Goal: Task Accomplishment & Management: Use online tool/utility

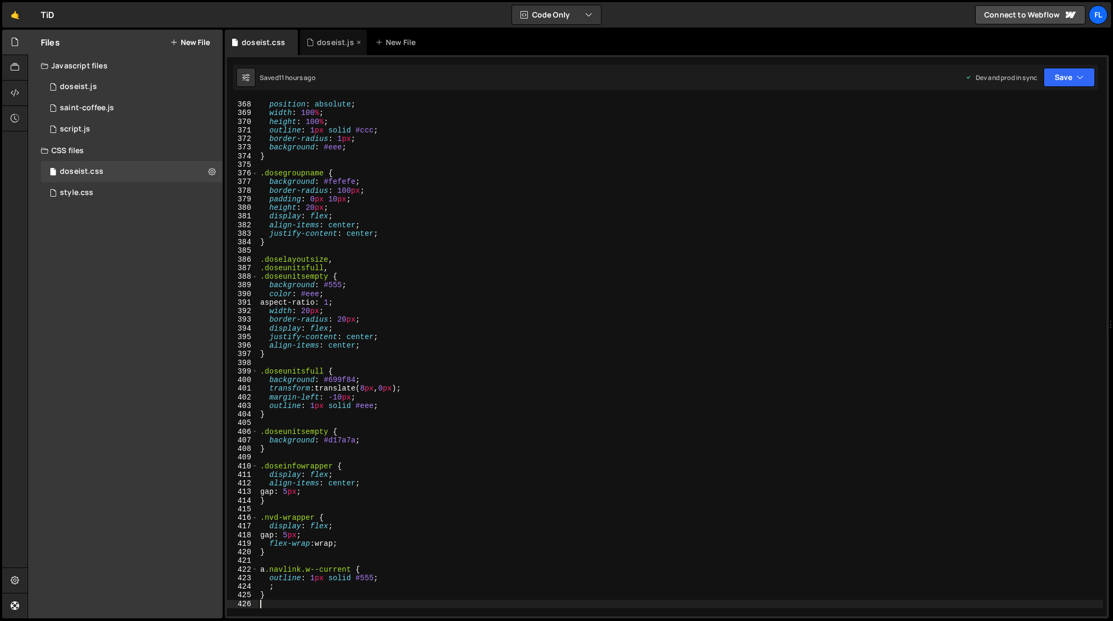
scroll to position [3168, 0]
click at [317, 46] on div "doseist.js" at bounding box center [335, 42] width 37 height 11
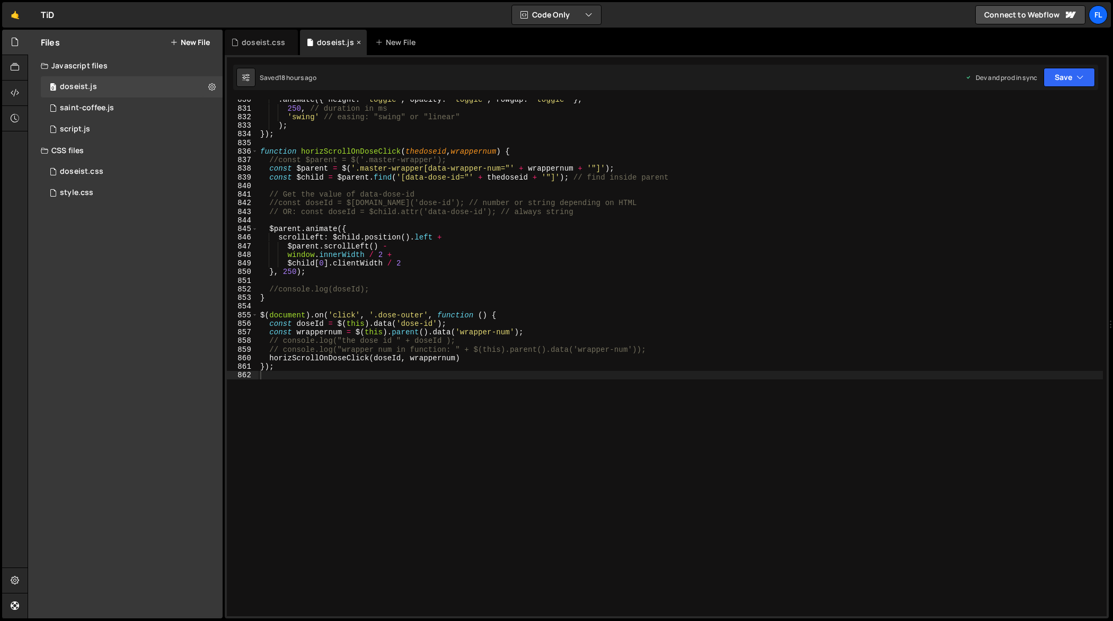
scroll to position [7176, 0]
click at [436, 269] on div ". animate ({ height : 'toggle' , opacity : 'toggle' , rowgap : 'toggle' } , 250…" at bounding box center [680, 362] width 845 height 535
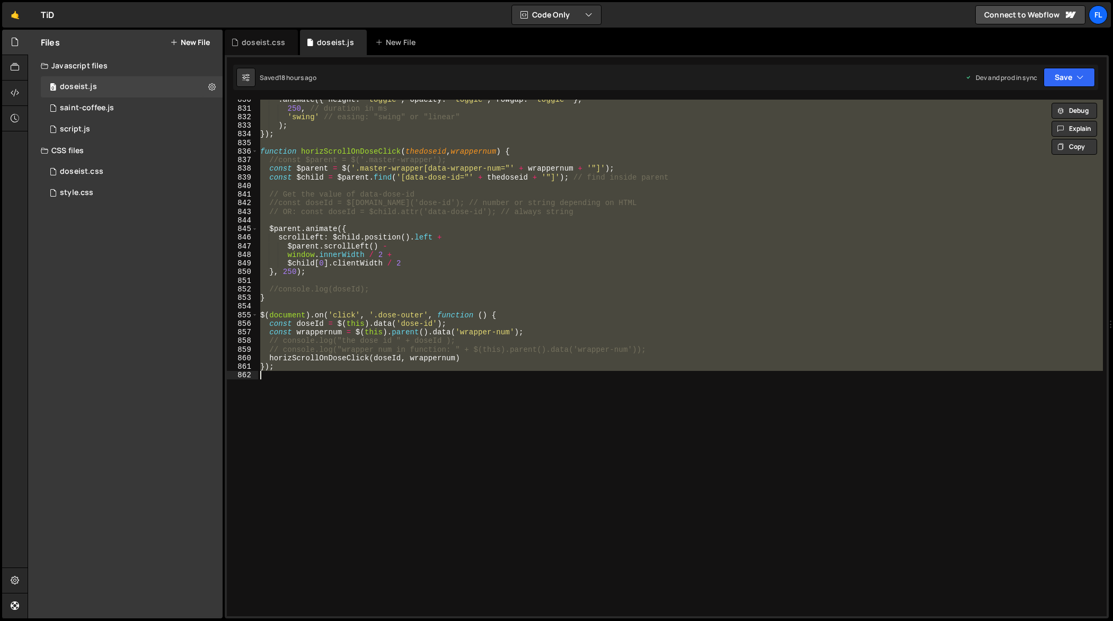
paste textarea
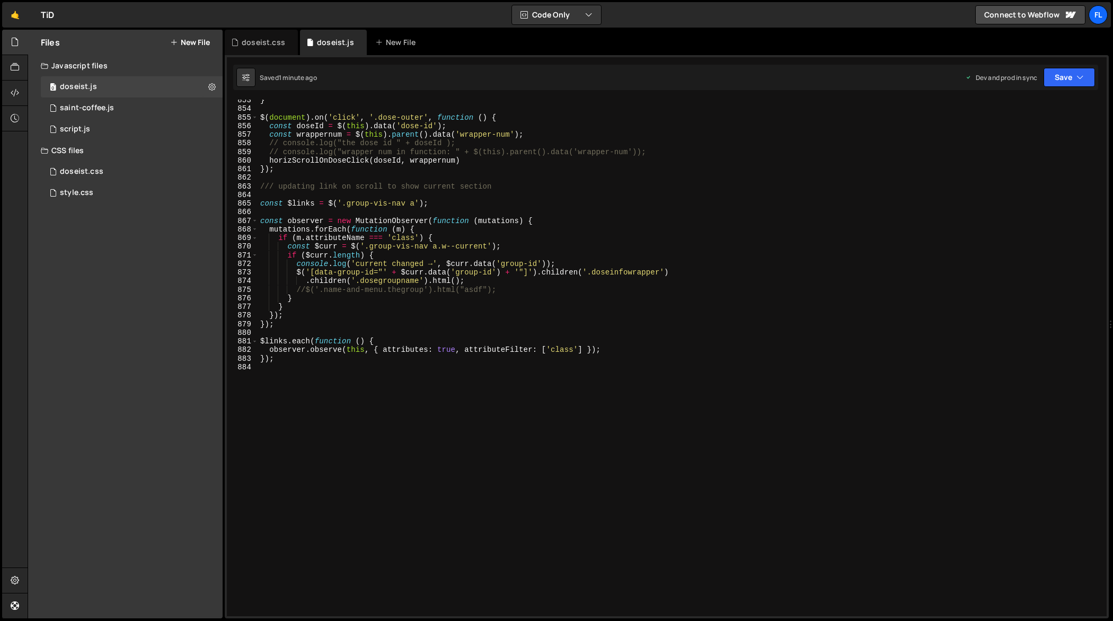
scroll to position [7372, 0]
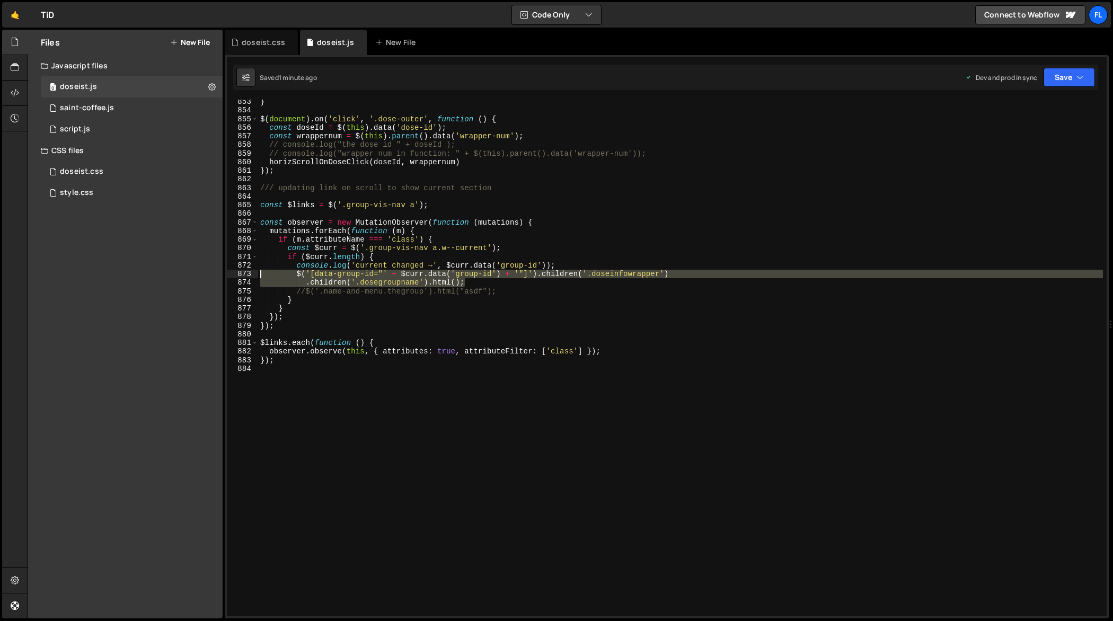
drag, startPoint x: 469, startPoint y: 281, endPoint x: 181, endPoint y: 273, distance: 288.4
click at [182, 273] on div "Files New File Javascript files 0 doseist.js 0 0 saint-coffee.js 0 0 script.js 0" at bounding box center [570, 324] width 1085 height 589
type textarea "$('[data-group-id="' + $[DOMAIN_NAME]('group-id') + '"]').children('.doseinfowr…"
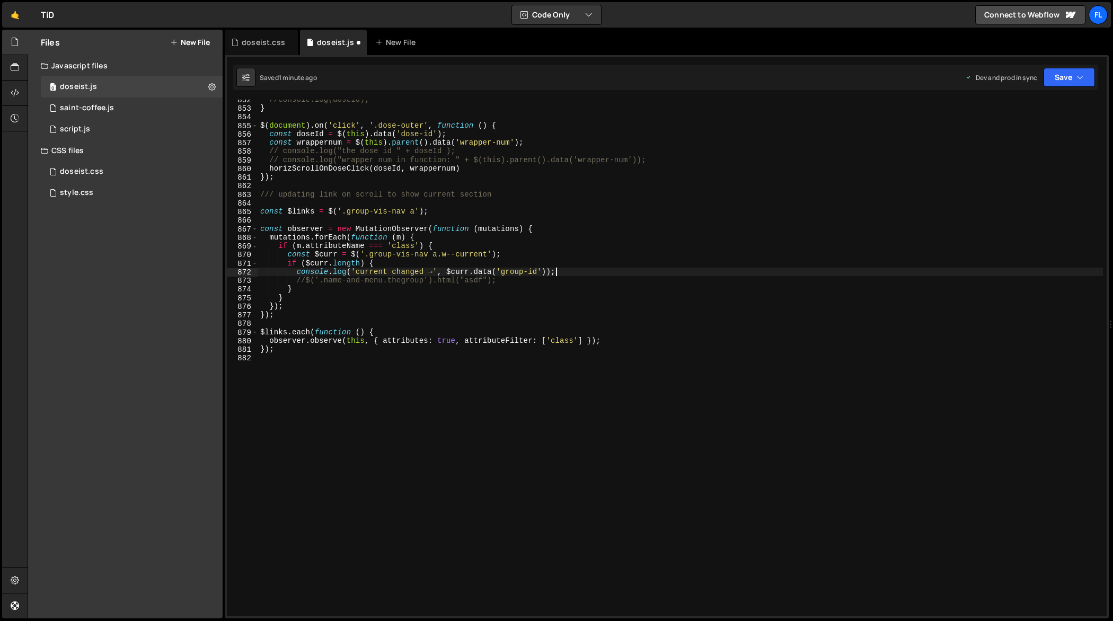
scroll to position [7366, 0]
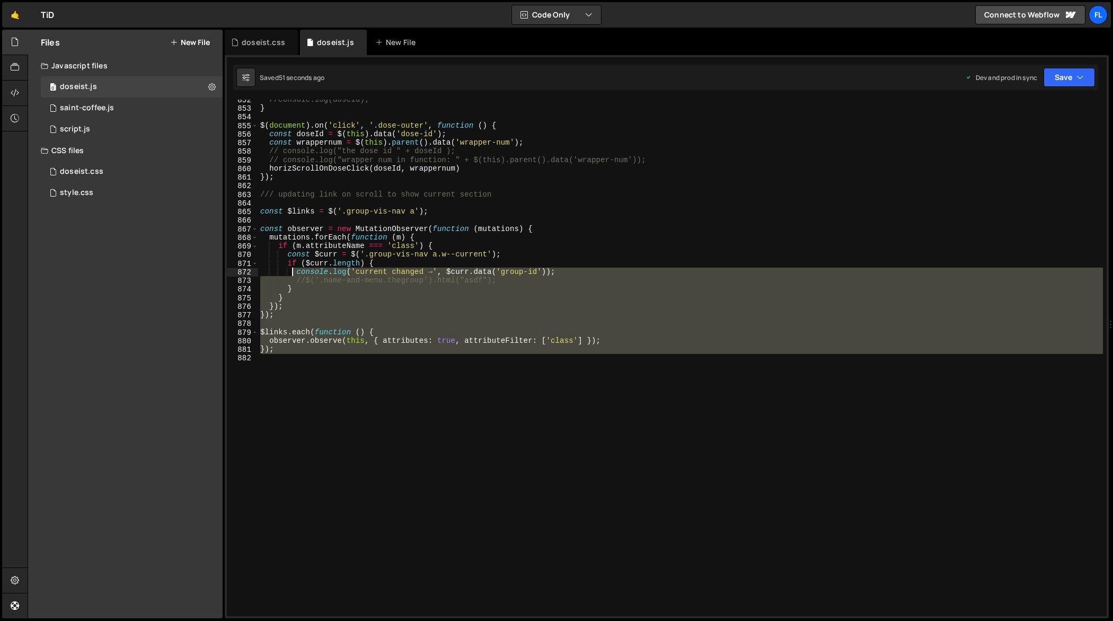
drag, startPoint x: 306, startPoint y: 367, endPoint x: 290, endPoint y: 267, distance: 101.4
click at [290, 267] on div "//console.log(doseId); } $ ( document ) . on ( 'click' , '.dose-outer' , functi…" at bounding box center [680, 362] width 845 height 535
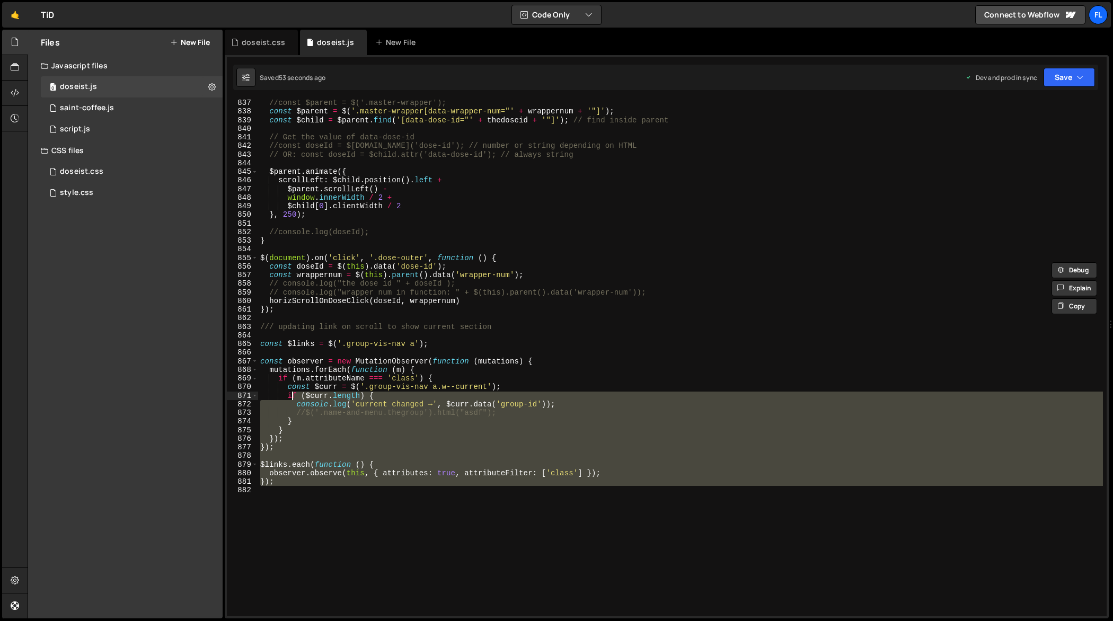
scroll to position [7235, 0]
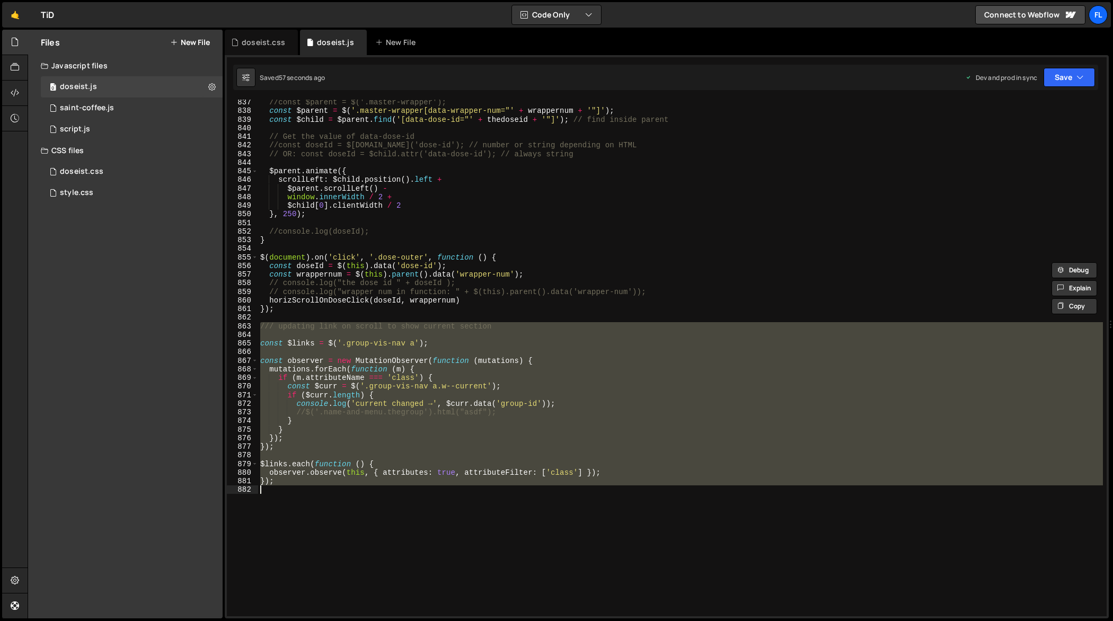
drag, startPoint x: 260, startPoint y: 329, endPoint x: 317, endPoint y: 525, distance: 204.4
click at [318, 525] on div "//const $parent = $('.master-wrapper'); const $parent = $ ( '.master-wrapper[da…" at bounding box center [680, 365] width 845 height 535
type textarea "});"
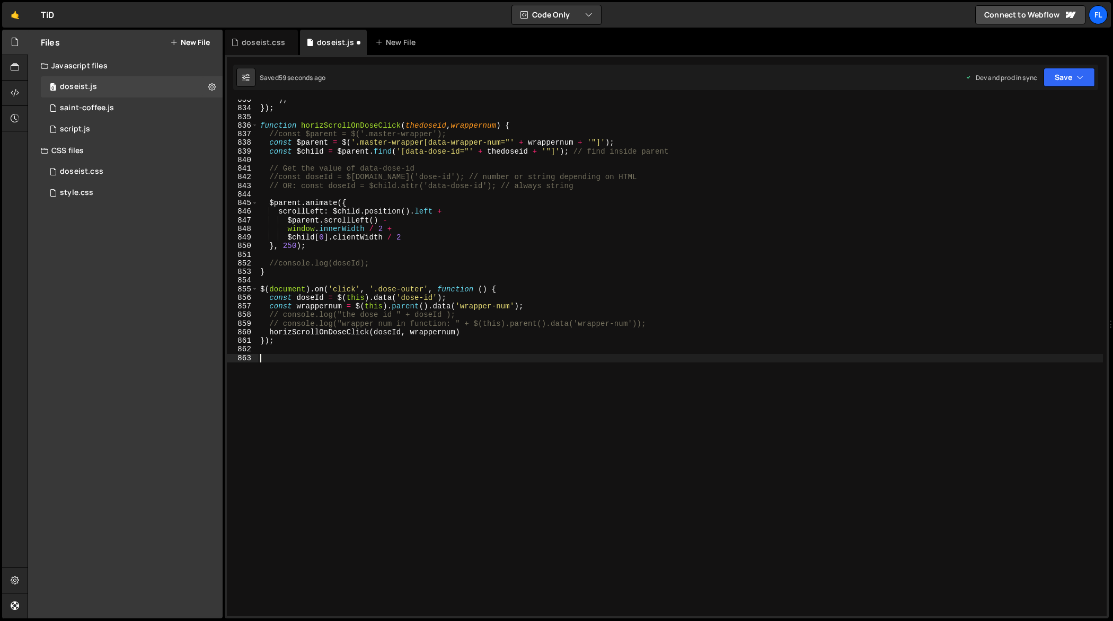
scroll to position [7194, 0]
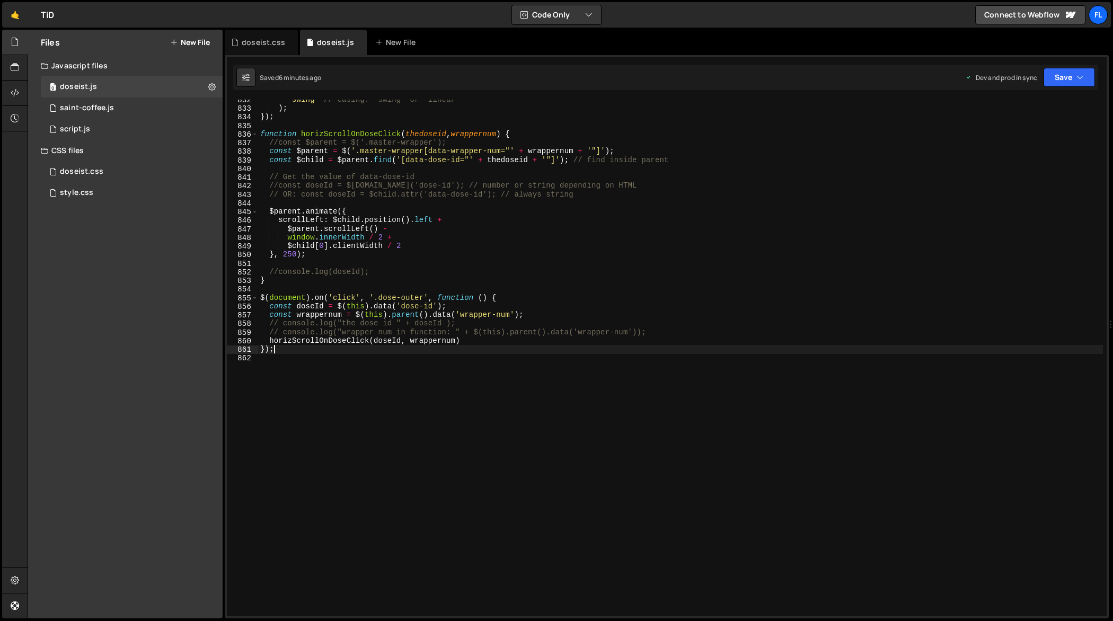
click at [556, 347] on div "'swing' // easing: "swing" or "linear" ) ; }) ; function horizScrollOnDoseClick…" at bounding box center [680, 362] width 845 height 535
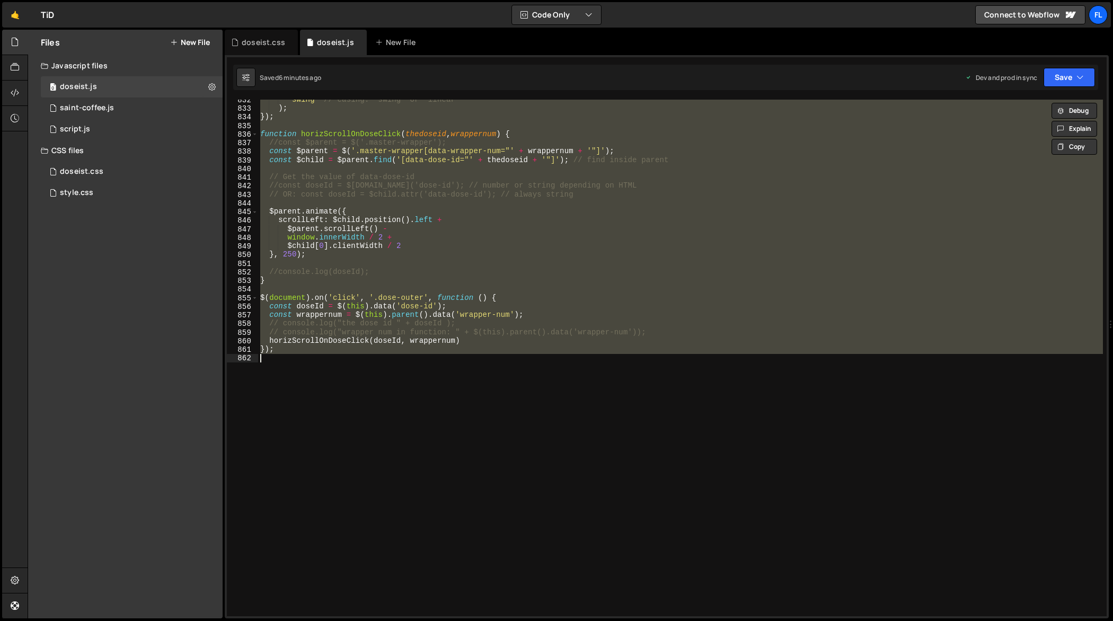
paste textarea
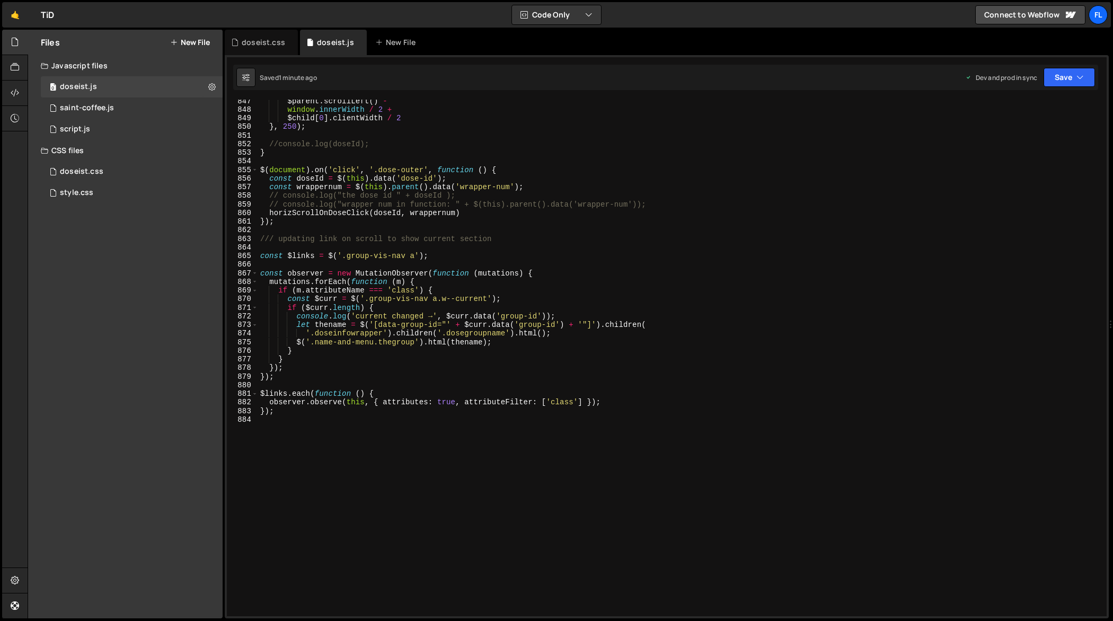
scroll to position [7315, 0]
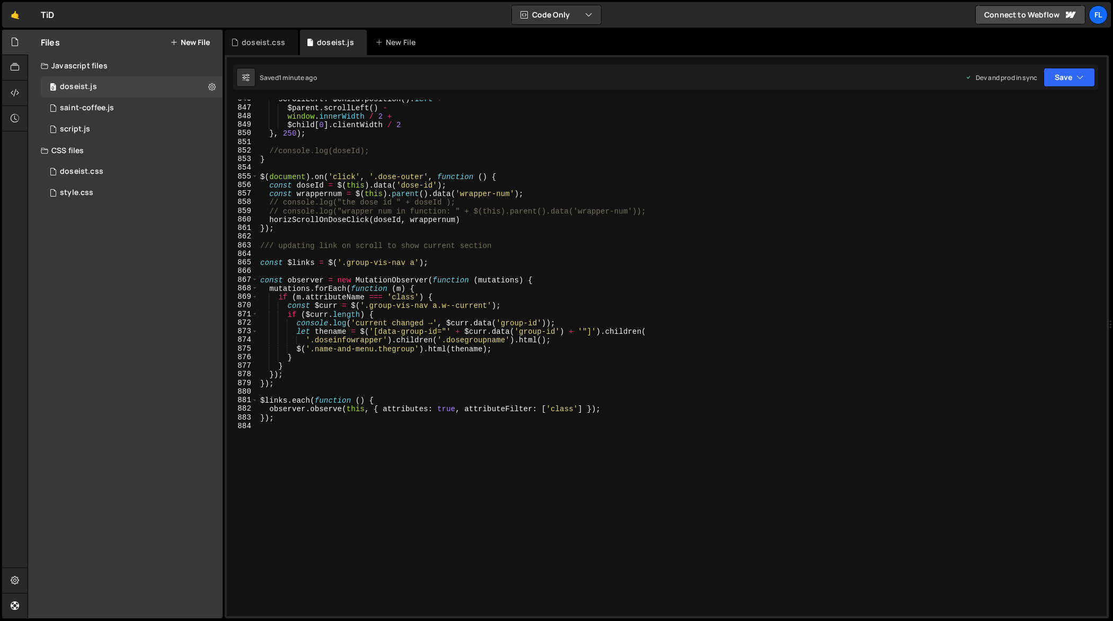
click at [260, 247] on div "scrollLeft : $child . position ( ) . left + $parent . scrollLeft ( ) - window .…" at bounding box center [680, 362] width 845 height 535
click at [339, 431] on div "scrollLeft : $child . position ( ) . left + $parent . scrollLeft ( ) - window .…" at bounding box center [680, 362] width 845 height 535
type textarea "});"
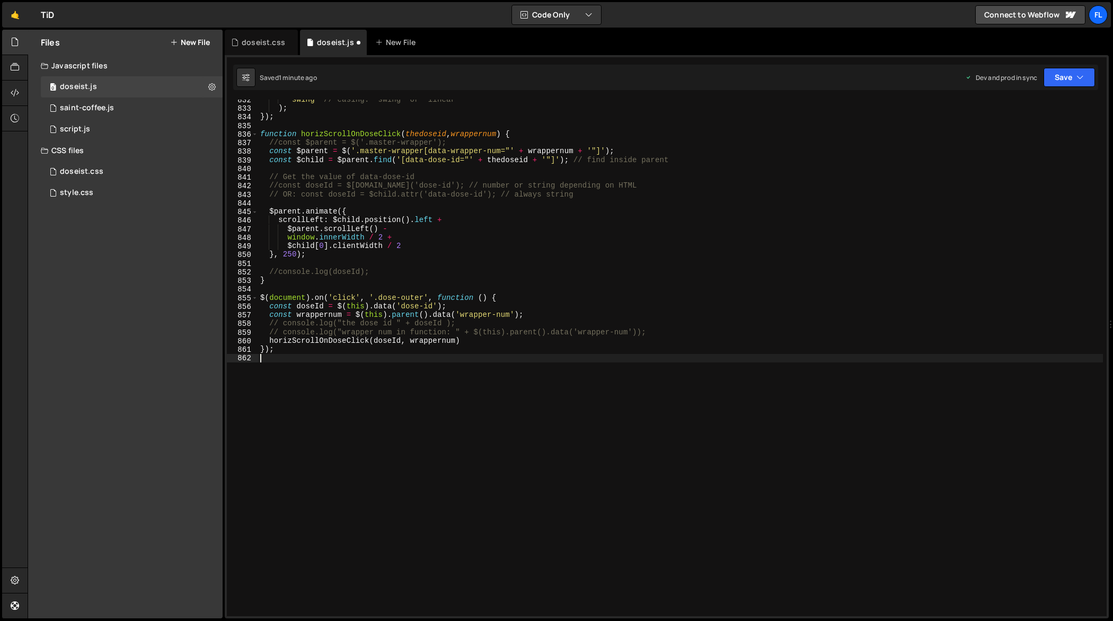
scroll to position [7194, 0]
click at [625, 341] on div "'swing' // easing: "swing" or "linear" ) ; }) ; function horizScrollOnDoseClick…" at bounding box center [680, 362] width 845 height 535
type textarea "});"
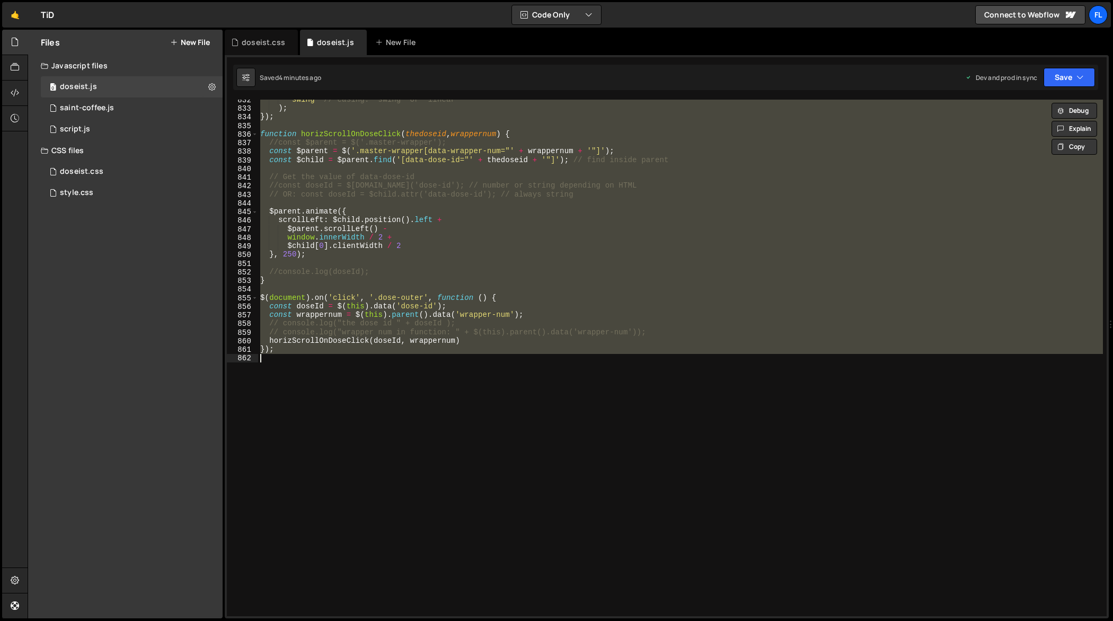
paste textarea
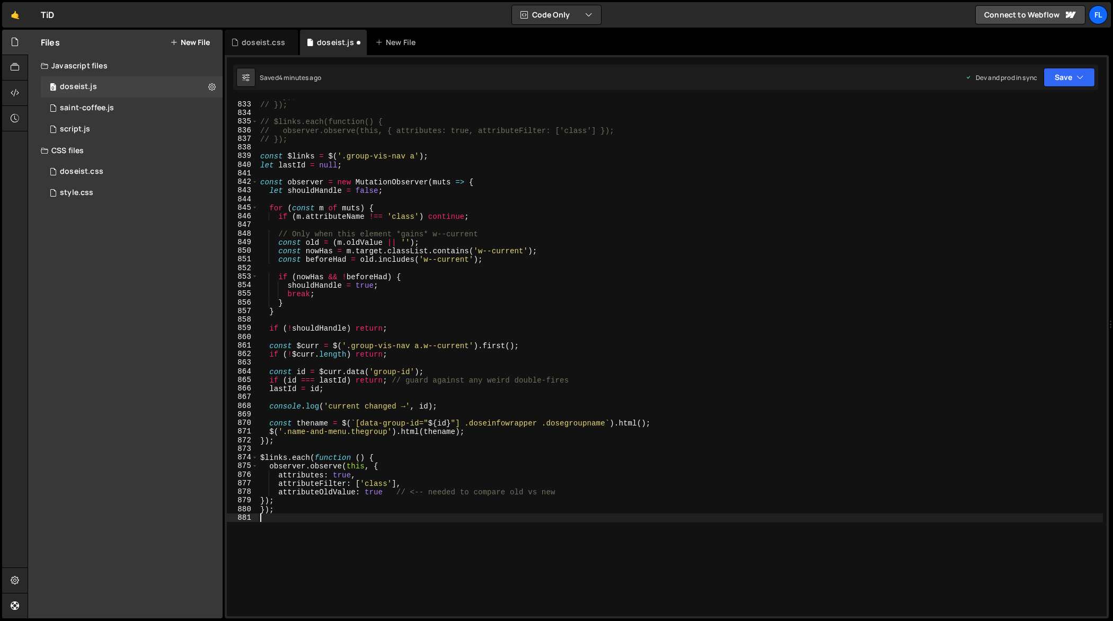
scroll to position [7292, 0]
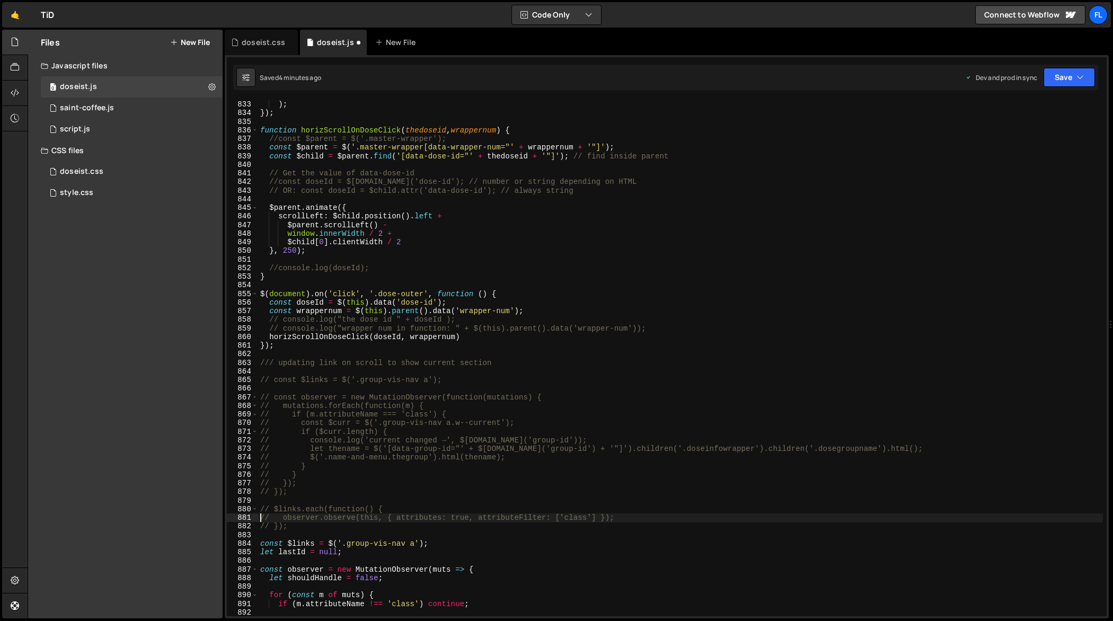
type textarea "// observer.observe(this, { attributes: true, attributeFilter: ['class'] });"
click at [643, 368] on div "'swing' // easing: "swing" or "linear" ) ; }) ; function horizScrollOnDoseClick…" at bounding box center [680, 359] width 845 height 535
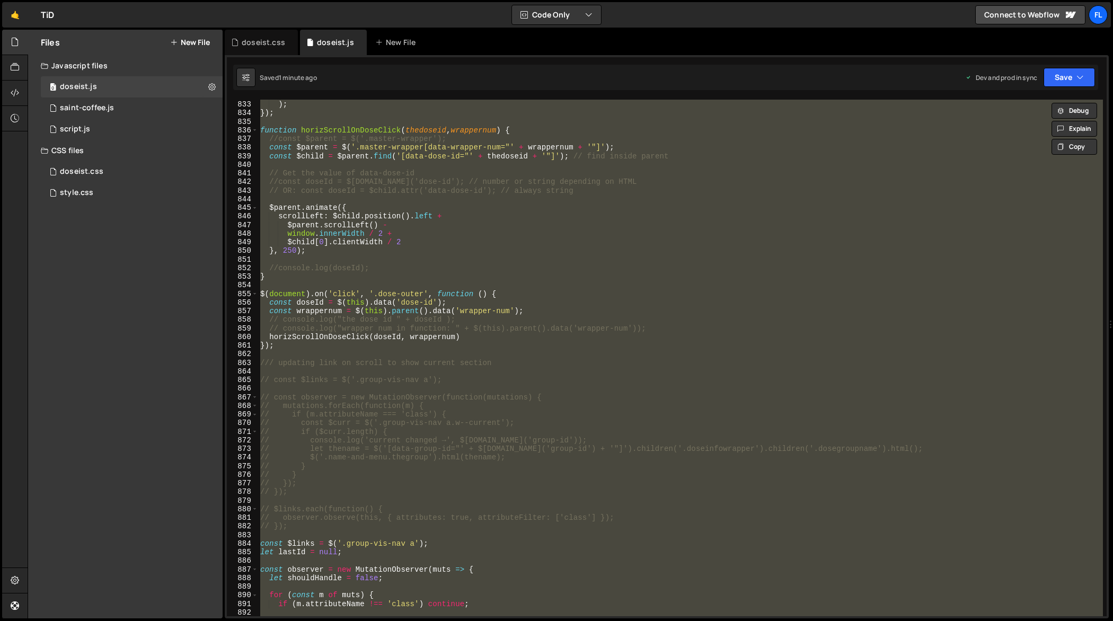
paste textarea
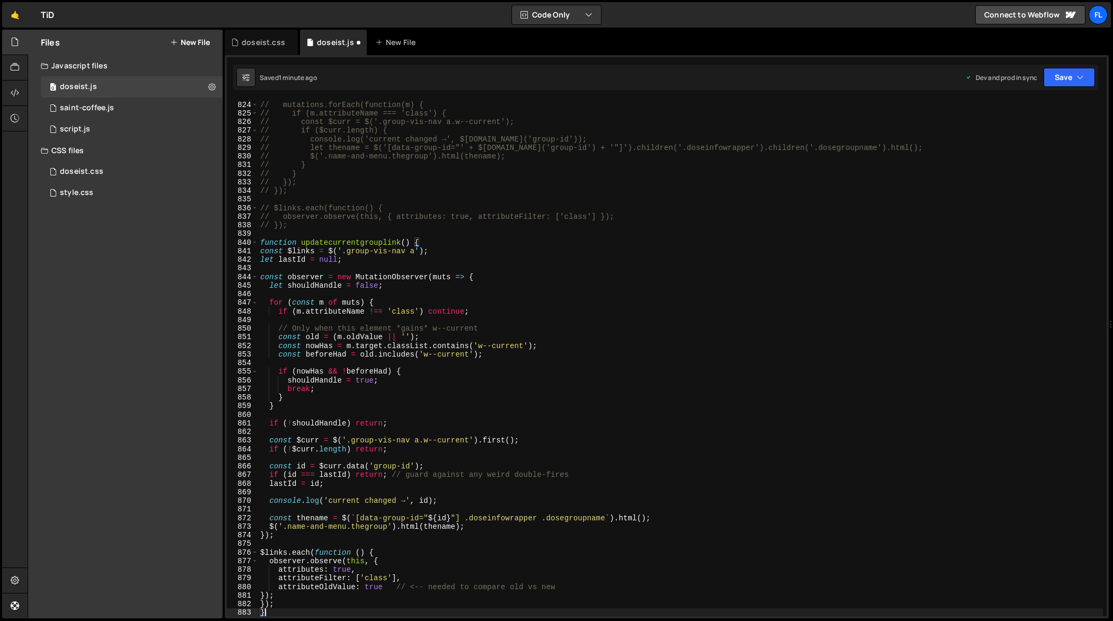
scroll to position [7215, 0]
type textarea "// });"
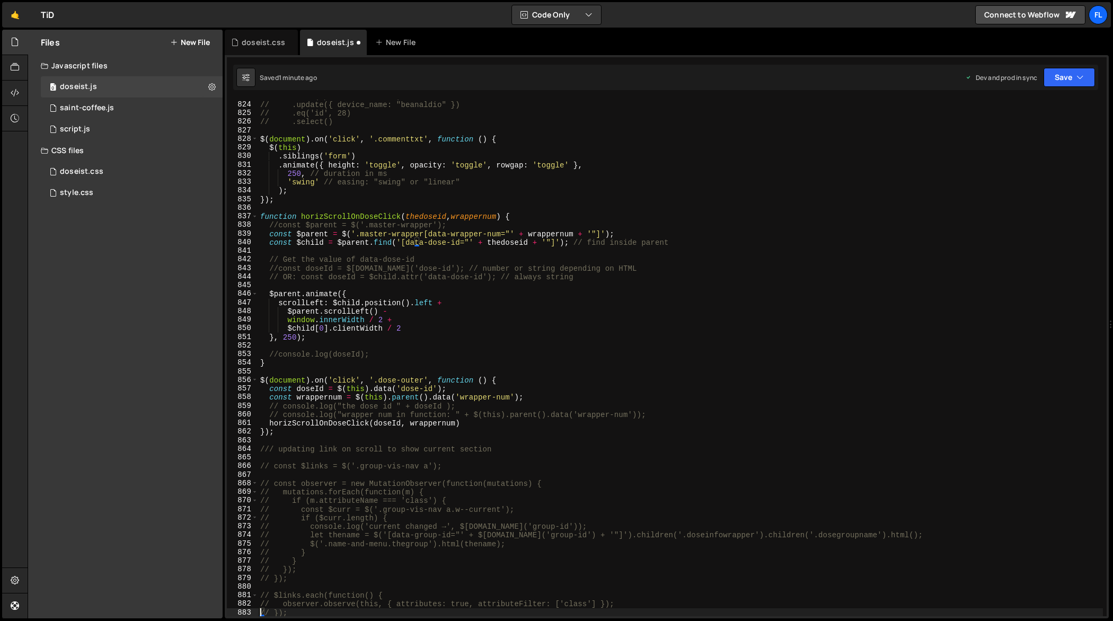
scroll to position [7120, 0]
